Goal: Navigation & Orientation: Find specific page/section

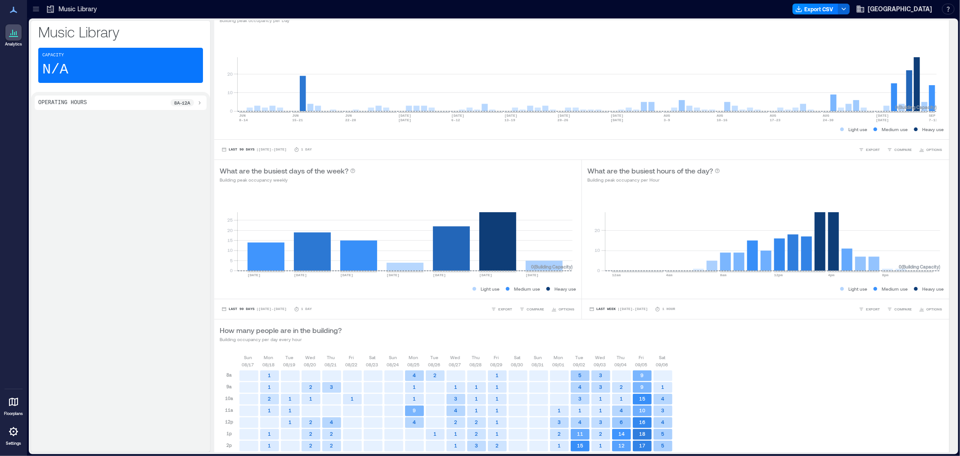
scroll to position [32, 0]
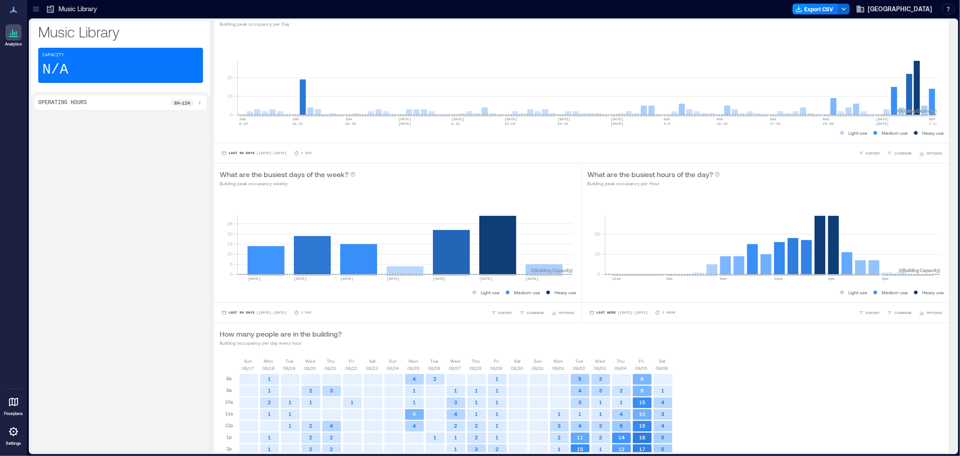
click at [65, 5] on p "Music Library" at bounding box center [78, 9] width 38 height 9
click at [31, 5] on div at bounding box center [36, 9] width 14 height 14
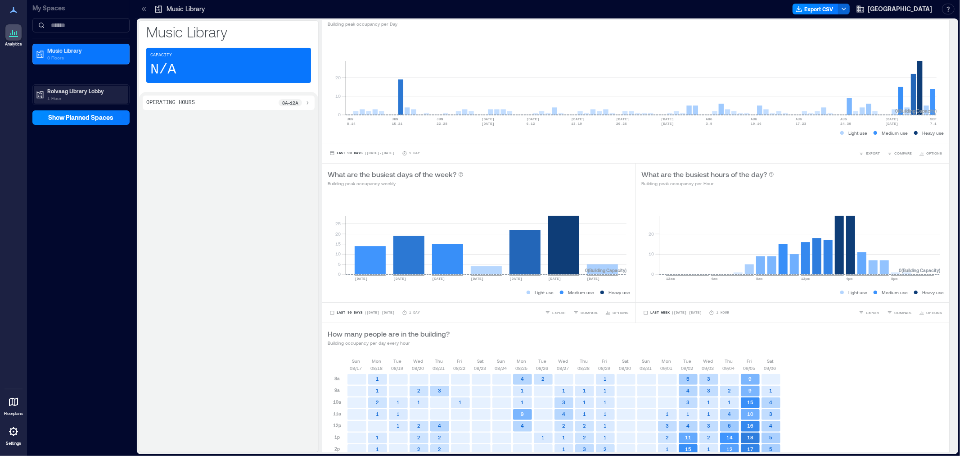
click at [63, 96] on p "1 Floor" at bounding box center [85, 98] width 76 height 7
click at [65, 120] on p "3rd Floor" at bounding box center [57, 123] width 22 height 7
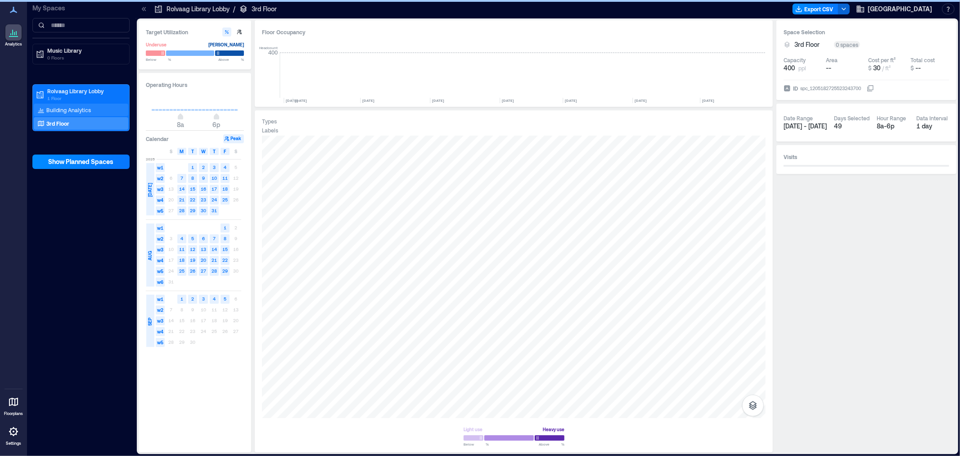
click at [64, 106] on p "Building Analytics" at bounding box center [68, 109] width 45 height 7
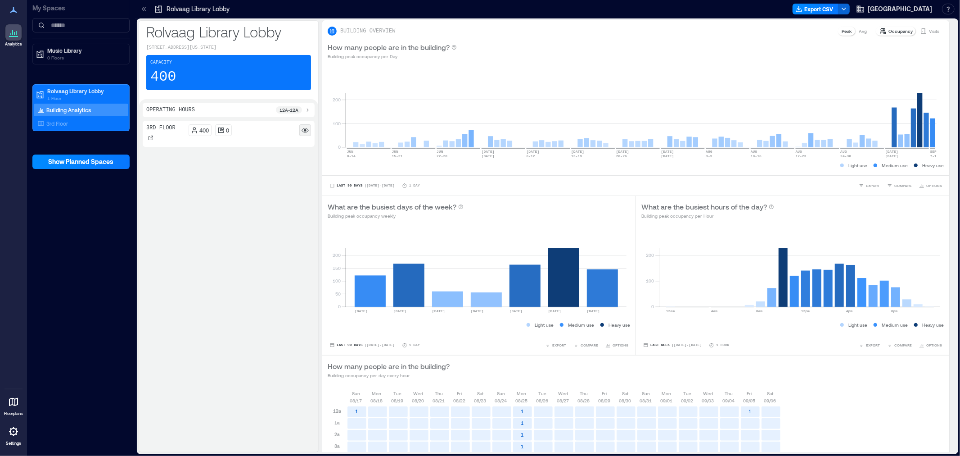
click at [304, 129] on circle at bounding box center [305, 130] width 2 height 2
click at [164, 129] on p "3rd Floor" at bounding box center [160, 127] width 29 height 7
click at [150, 140] on icon at bounding box center [150, 137] width 5 height 5
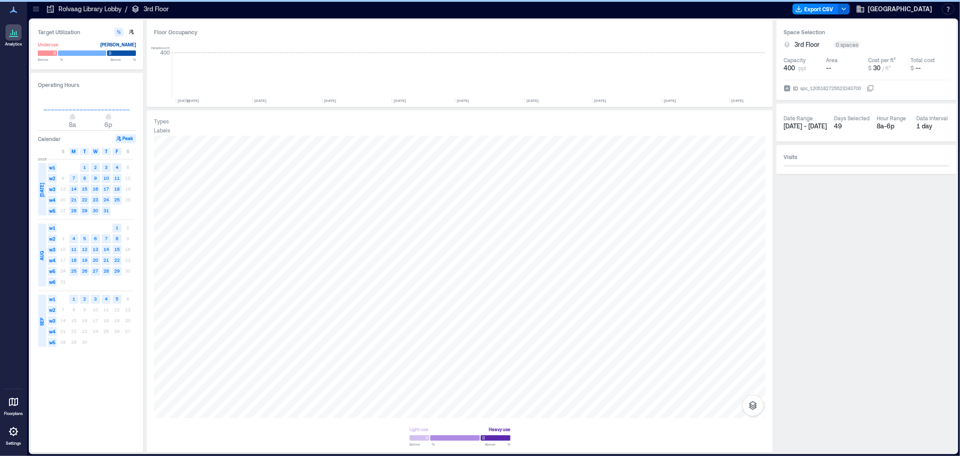
scroll to position [0, 3410]
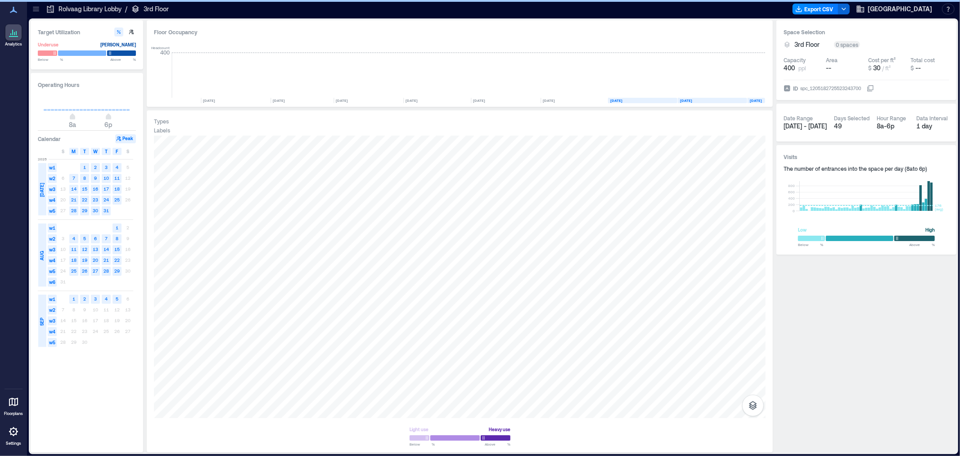
click at [85, 5] on p "Rolvaag Library Lobby" at bounding box center [90, 9] width 63 height 9
